Goal: Task Accomplishment & Management: Manage account settings

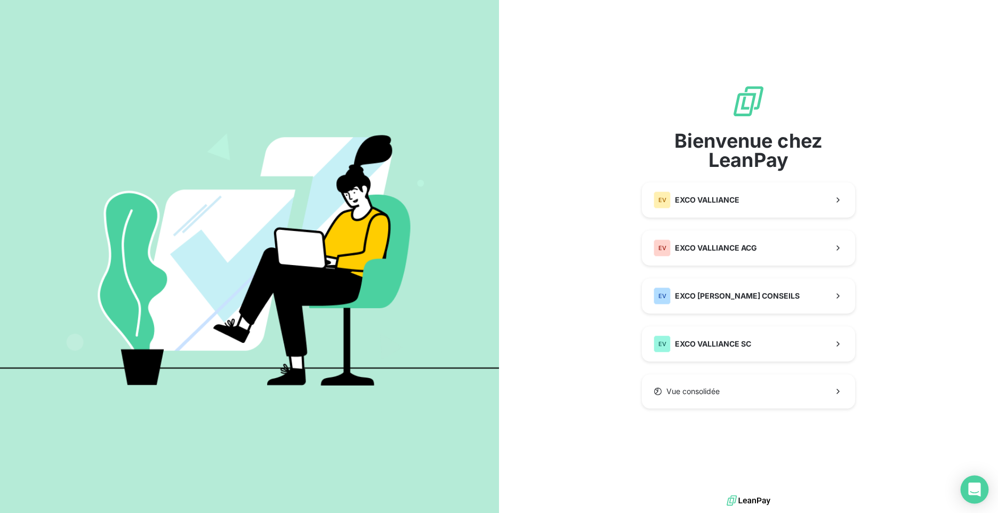
click at [594, 391] on icon "Open Intercom Messenger" at bounding box center [974, 489] width 12 height 14
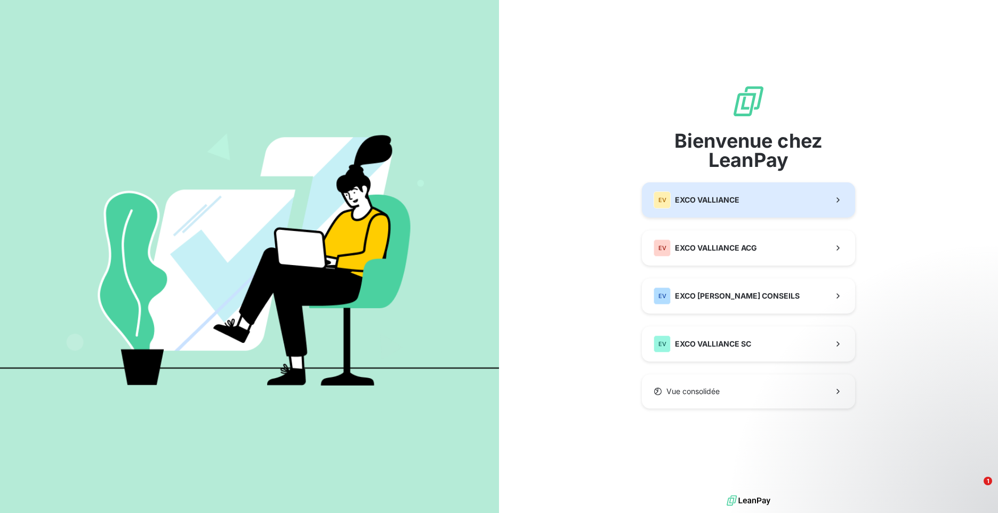
click at [750, 202] on button "EV EXCO VALLIANCE" at bounding box center [748, 199] width 213 height 35
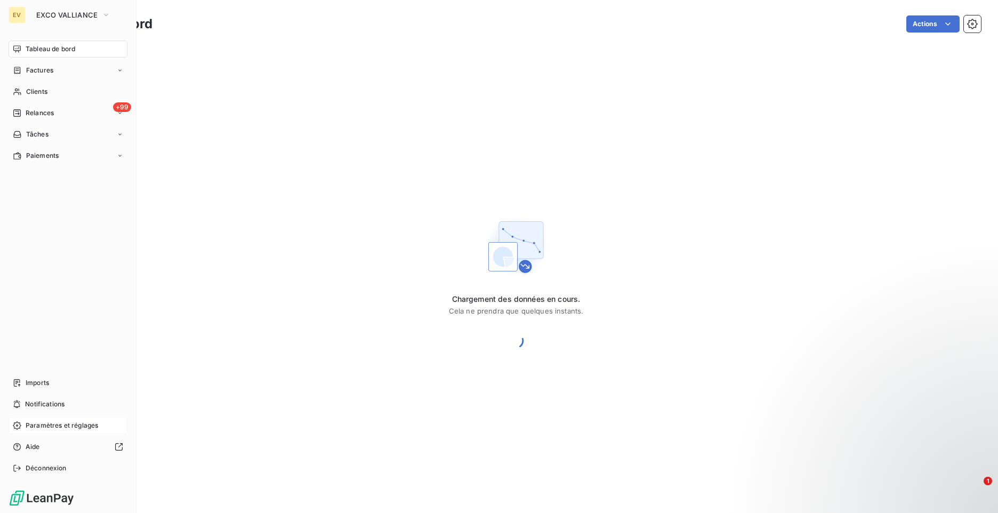
click at [34, 466] on span "Déconnexion" at bounding box center [46, 468] width 41 height 10
